Goal: Information Seeking & Learning: Find specific fact

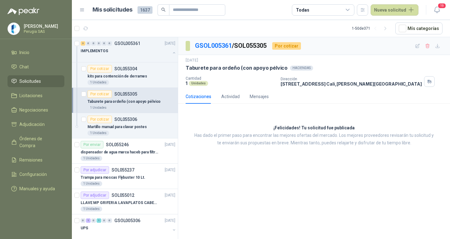
click at [185, 6] on input "text" at bounding box center [195, 10] width 44 height 11
type input "****"
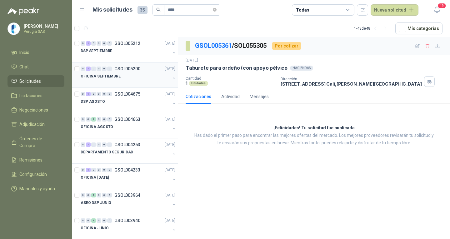
click at [112, 70] on div "0 1 0 0 0 0 GSOL005200" at bounding box center [111, 69] width 60 height 4
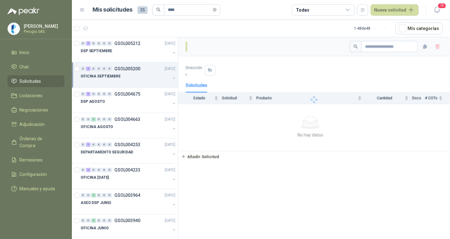
click at [120, 66] on div "0 1 0 0 0 0 GSOL005200 [DATE]" at bounding box center [129, 69] width 96 height 8
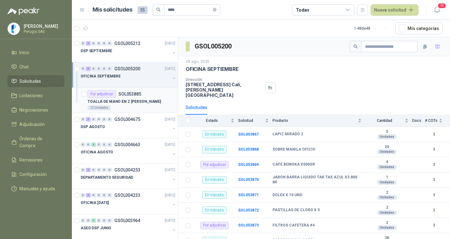
click at [135, 105] on div "TOALLA DE MANO EN Z [PERSON_NAME]" at bounding box center [132, 102] width 88 height 8
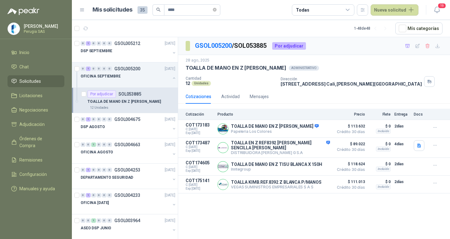
click at [307, 229] on div "GSOL005200 / SOL053885 Por adjudicar 28 ago, 2025 TOALLA DE MANO EN Z [PERSON_N…" at bounding box center [314, 139] width 272 height 204
